Goal: Information Seeking & Learning: Learn about a topic

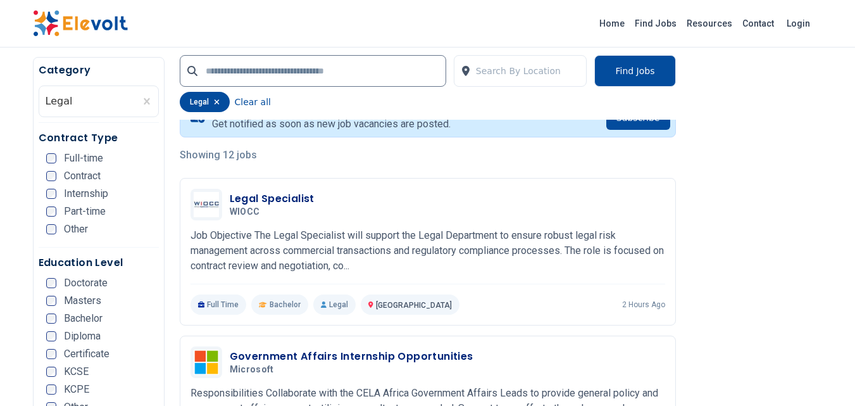
scroll to position [275, 0]
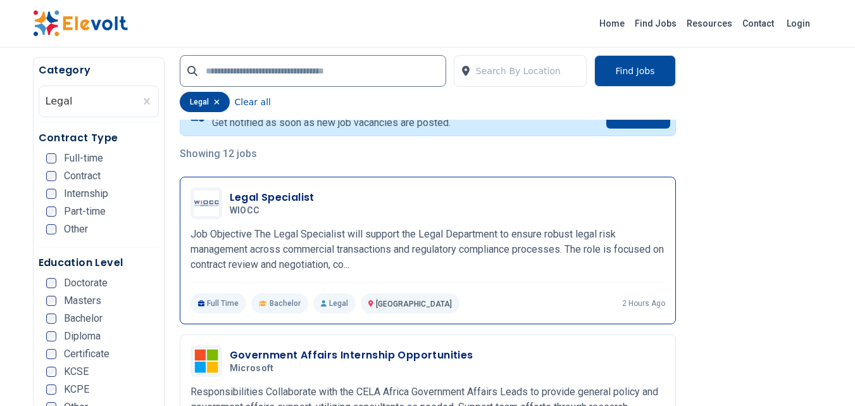
click at [284, 209] on h5 "WIOCC" at bounding box center [270, 210] width 80 height 11
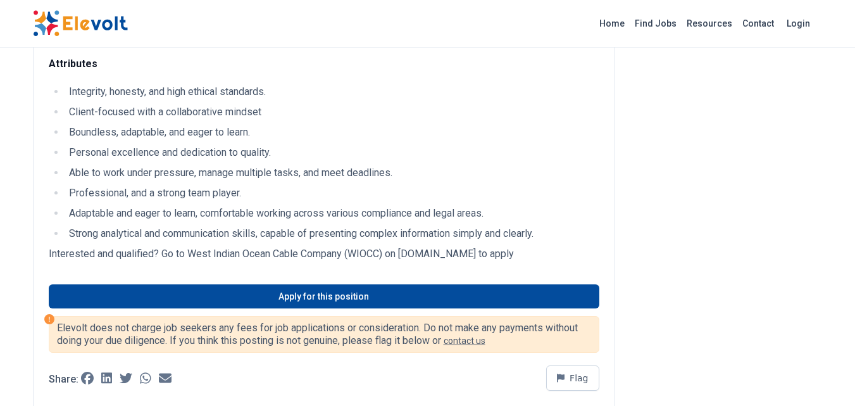
scroll to position [1059, 0]
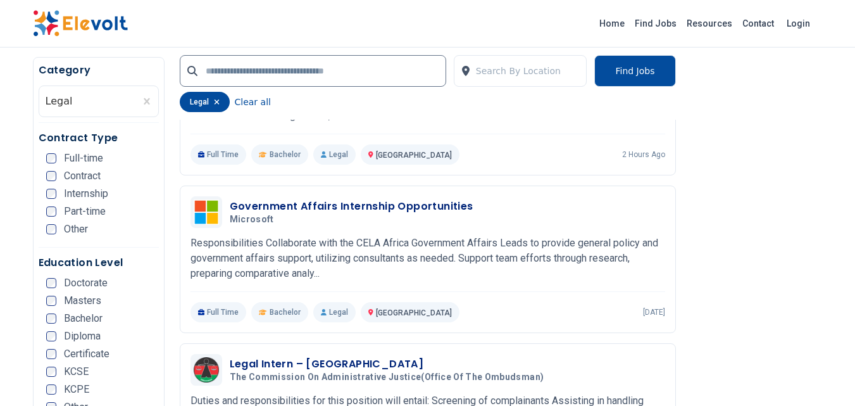
scroll to position [426, 0]
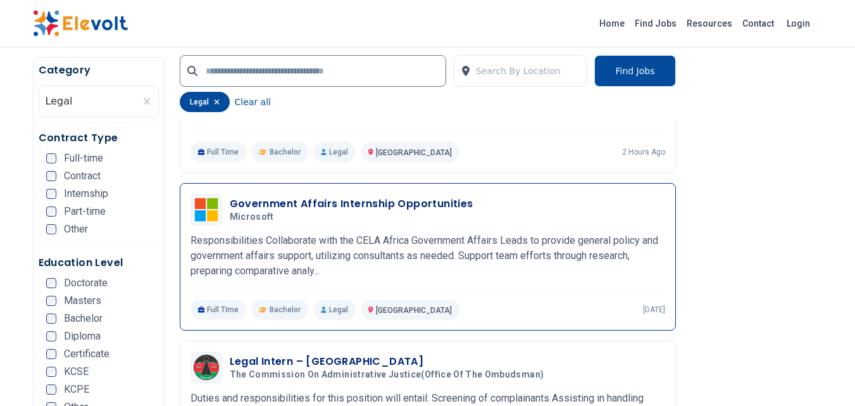
click at [445, 197] on h3 "Government Affairs Internship Opportunities" at bounding box center [352, 203] width 244 height 15
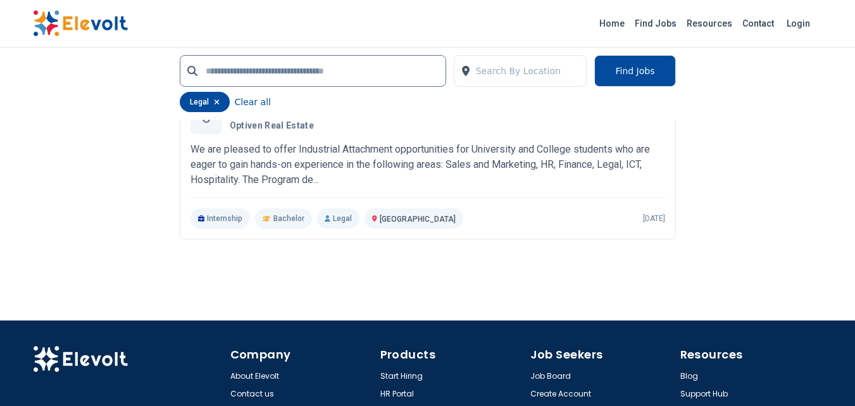
scroll to position [2368, 0]
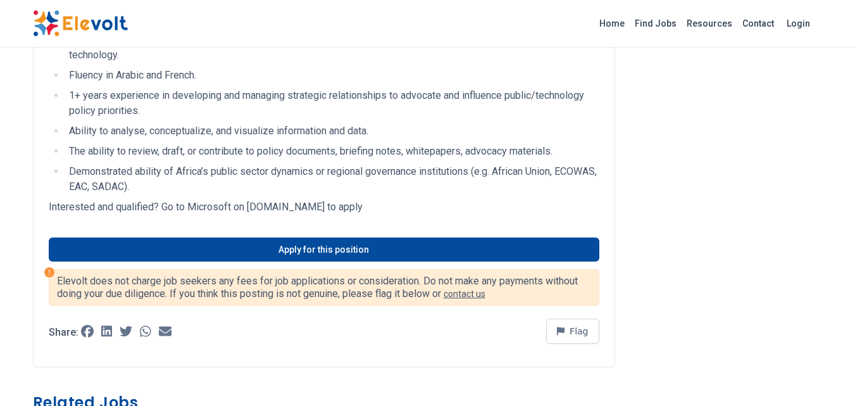
scroll to position [650, 0]
